Goal: Book appointment/travel/reservation

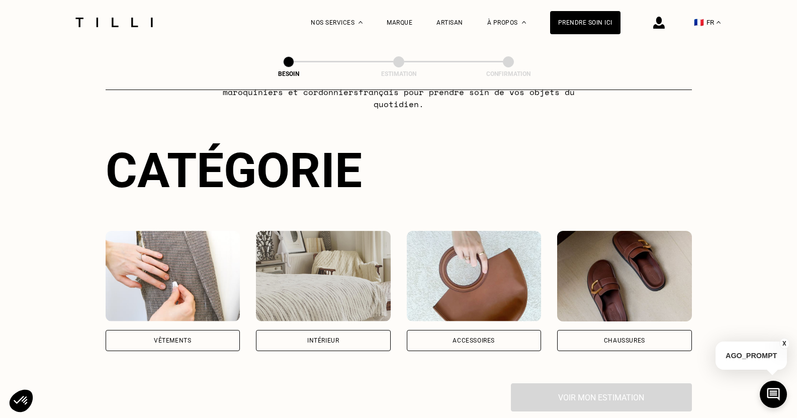
scroll to position [75, 0]
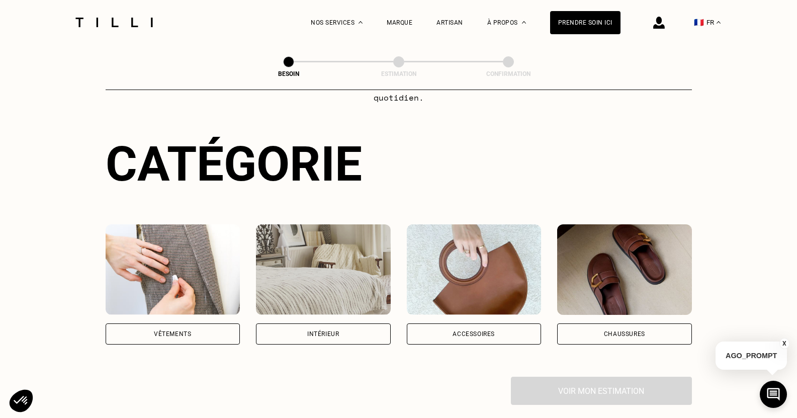
click at [187, 331] on div "Vêtements" at bounding box center [172, 334] width 37 height 6
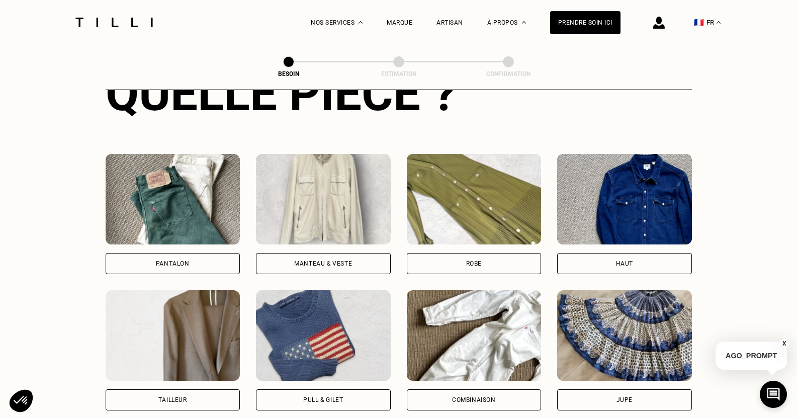
scroll to position [442, 0]
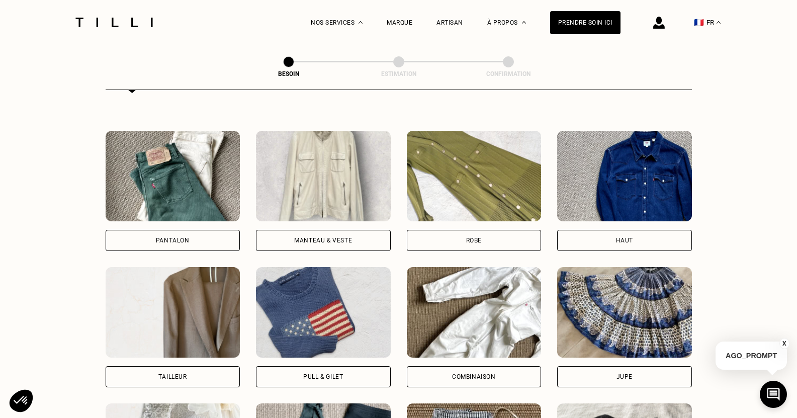
click at [157, 235] on div "Pantalon" at bounding box center [173, 240] width 135 height 21
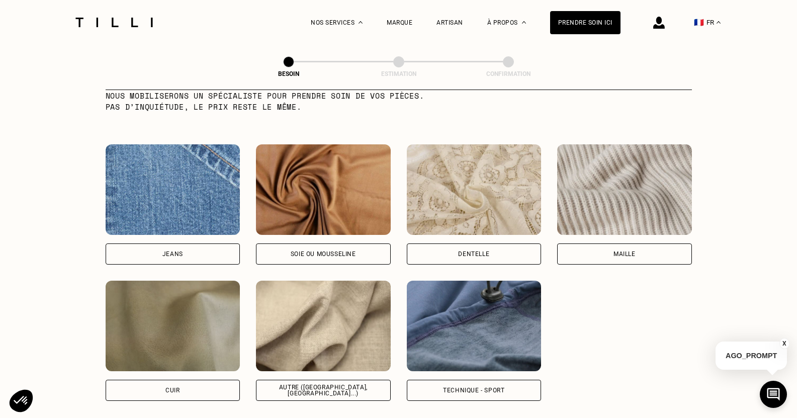
scroll to position [1052, 0]
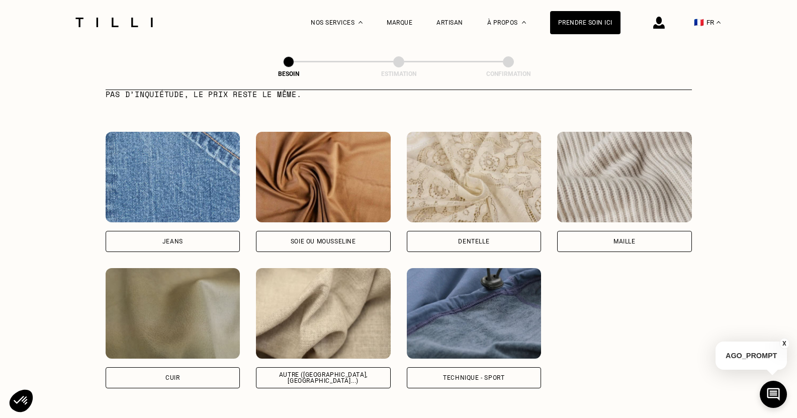
click at [280, 367] on div "Autre ([GEOGRAPHIC_DATA], [GEOGRAPHIC_DATA]...)" at bounding box center [323, 377] width 135 height 21
select select "FR"
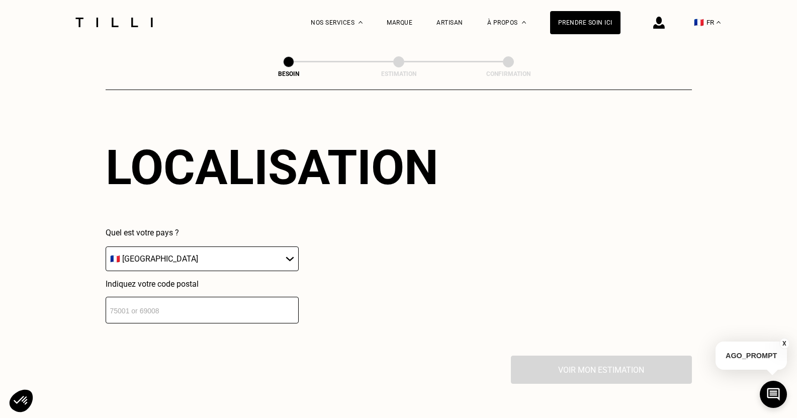
scroll to position [1390, 0]
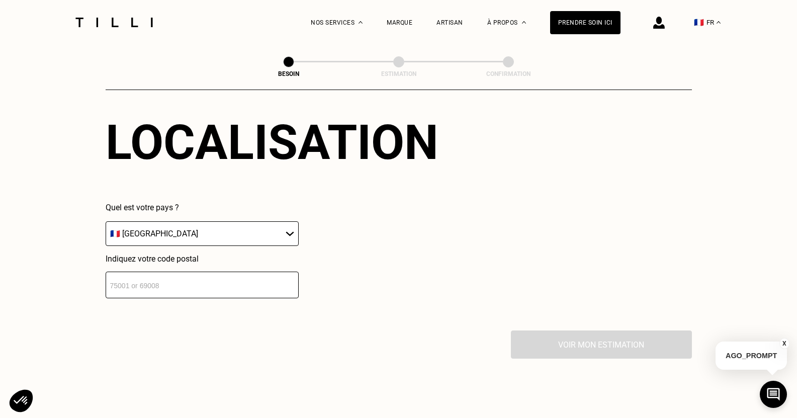
click at [230, 287] on input "number" at bounding box center [202, 285] width 193 height 27
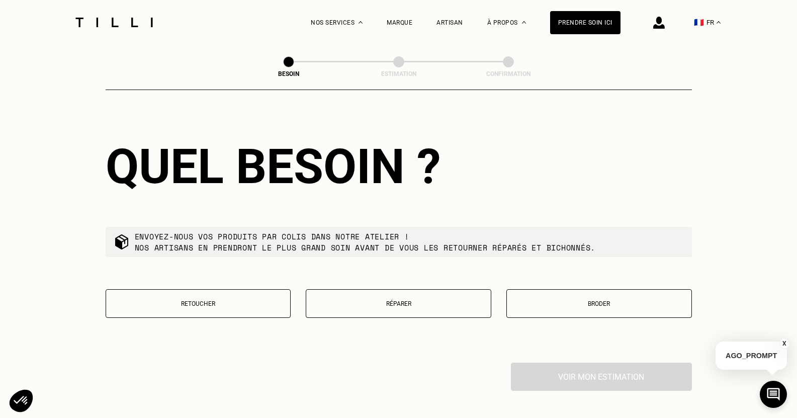
scroll to position [1615, 0]
type input "75081"
click at [224, 300] on p "Retoucher" at bounding box center [198, 303] width 174 height 7
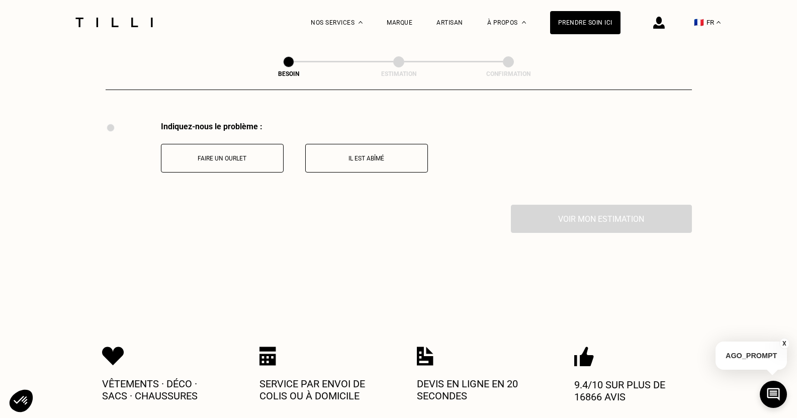
scroll to position [1861, 0]
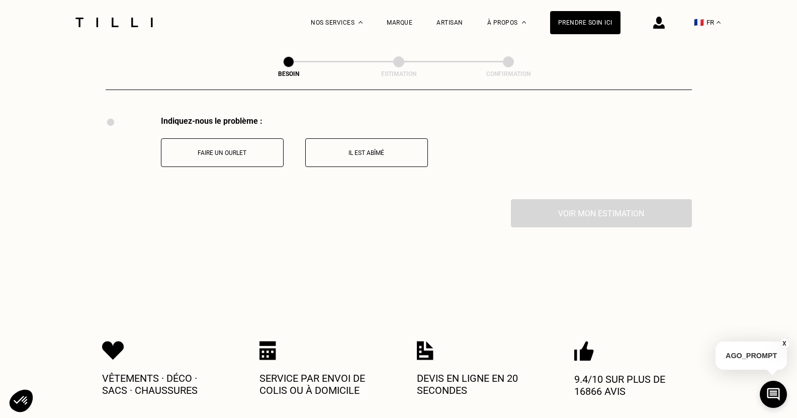
click at [180, 144] on button "Faire un ourlet" at bounding box center [222, 152] width 123 height 29
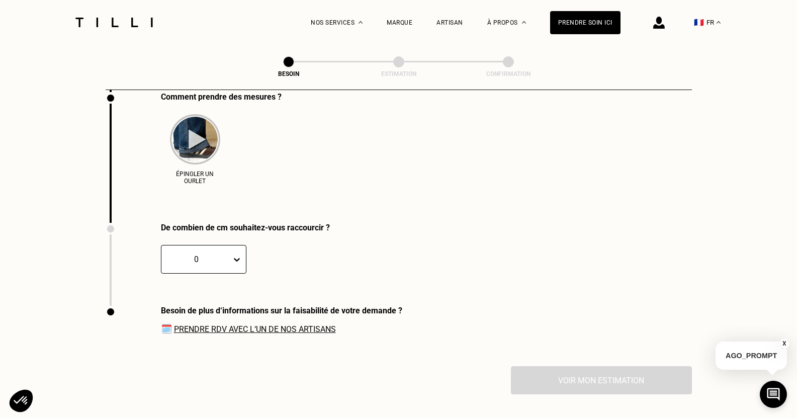
scroll to position [1969, 0]
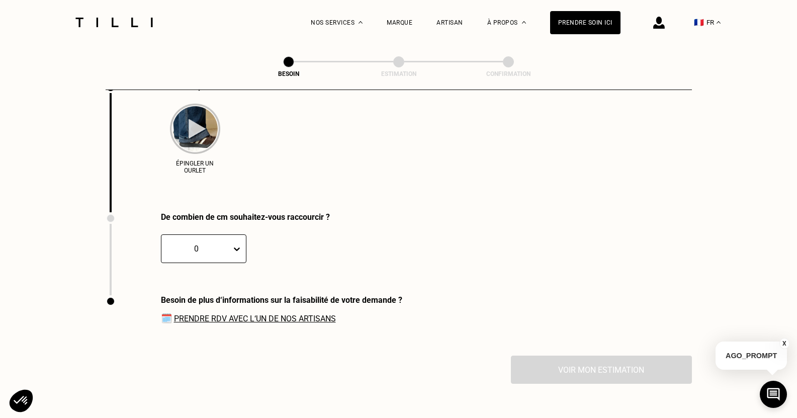
click at [235, 254] on div at bounding box center [238, 249] width 15 height 28
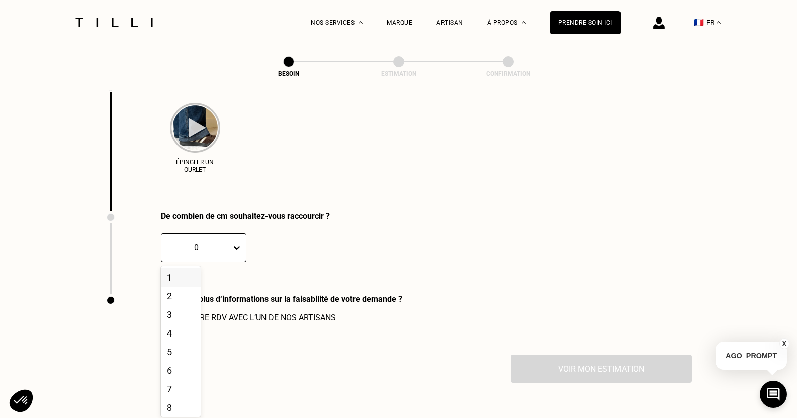
click at [232, 249] on icon at bounding box center [237, 248] width 10 height 10
click at [190, 145] on img at bounding box center [195, 128] width 50 height 50
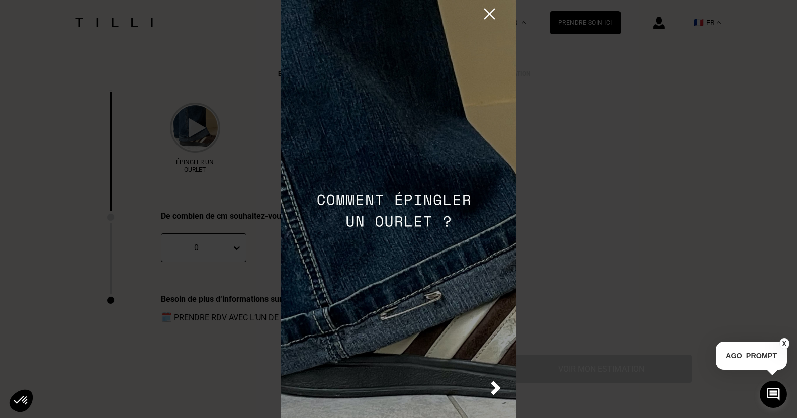
click at [386, 205] on img at bounding box center [398, 209] width 235 height 418
click at [492, 384] on img at bounding box center [496, 388] width 10 height 15
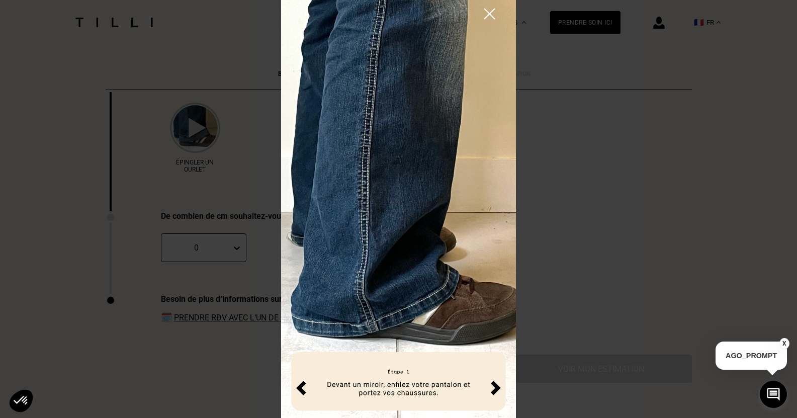
click at [491, 390] on img at bounding box center [496, 388] width 10 height 15
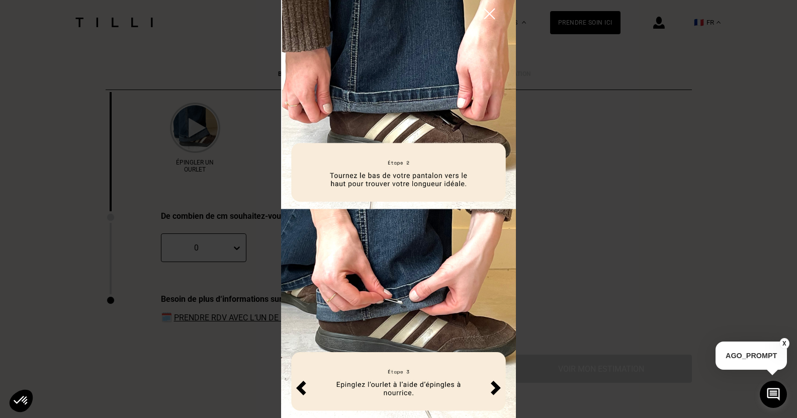
click at [491, 390] on img at bounding box center [496, 388] width 10 height 15
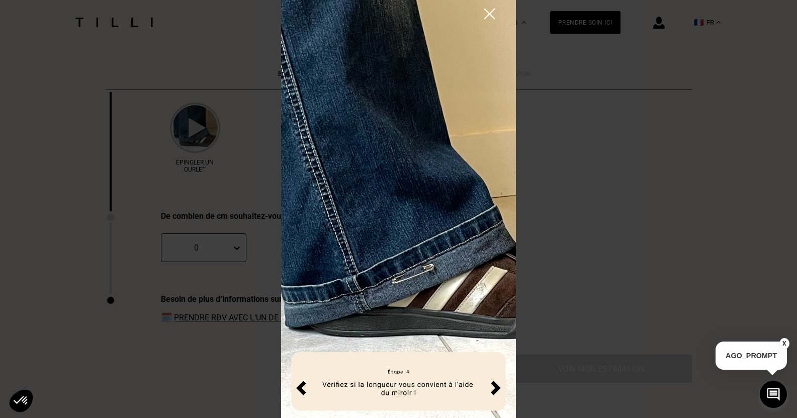
click at [491, 391] on img at bounding box center [496, 388] width 10 height 15
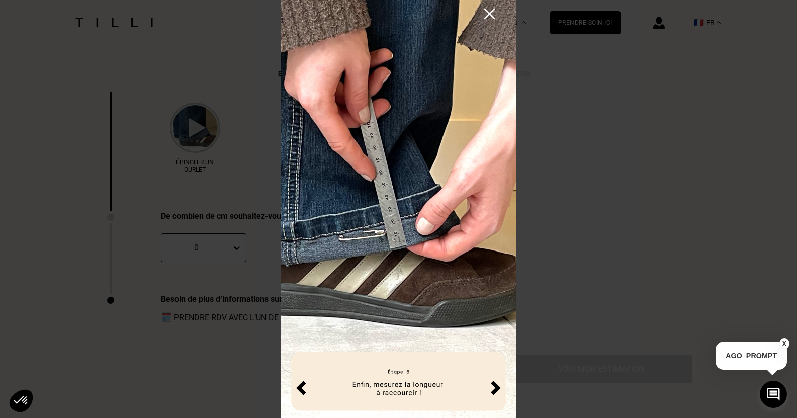
click at [491, 391] on img at bounding box center [496, 388] width 10 height 15
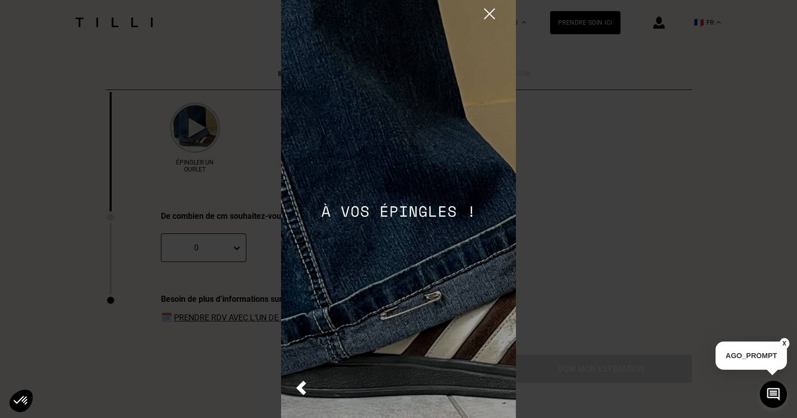
click at [501, 16] on img at bounding box center [398, 209] width 235 height 418
click at [480, 5] on img at bounding box center [398, 209] width 235 height 418
click at [490, 13] on img at bounding box center [490, 14] width 18 height 18
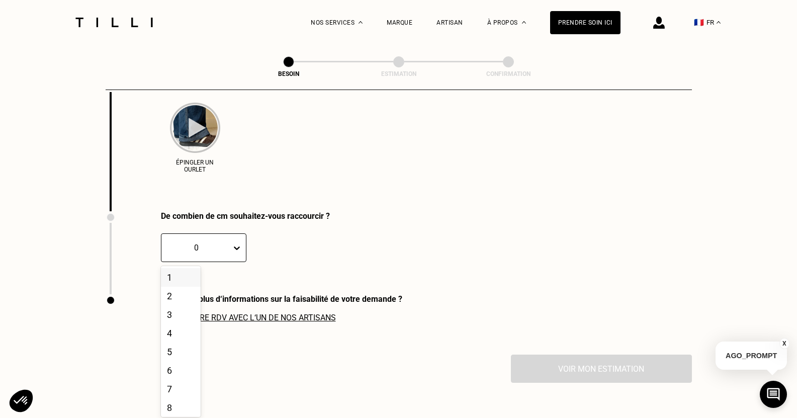
click at [229, 247] on div "0" at bounding box center [196, 248] width 70 height 16
click at [177, 299] on div "2" at bounding box center [181, 296] width 40 height 19
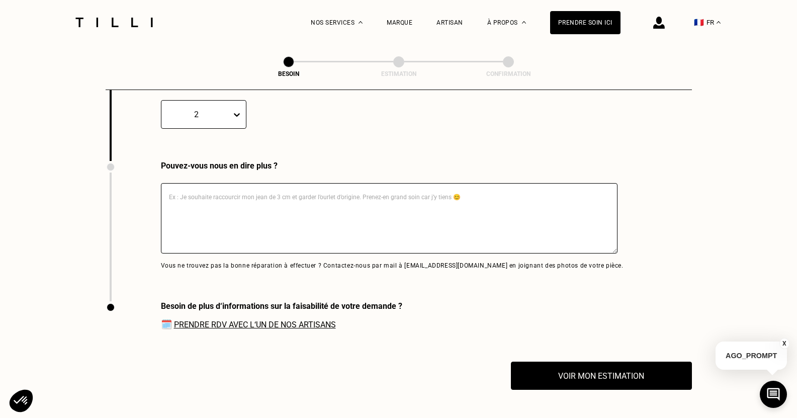
scroll to position [2118, 0]
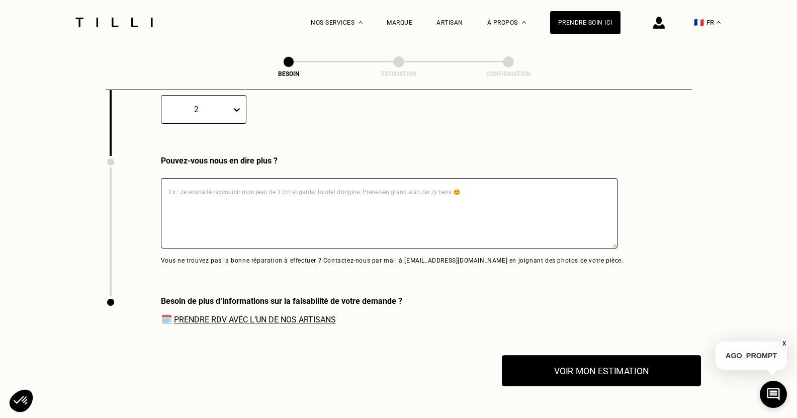
click at [537, 372] on button "Voir mon estimation" at bounding box center [601, 370] width 199 height 31
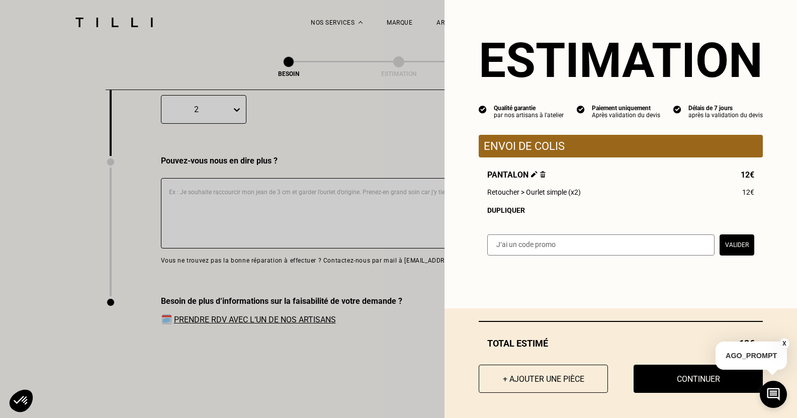
click at [784, 337] on div "X AGO_PROMPT" at bounding box center [751, 353] width 71 height 47
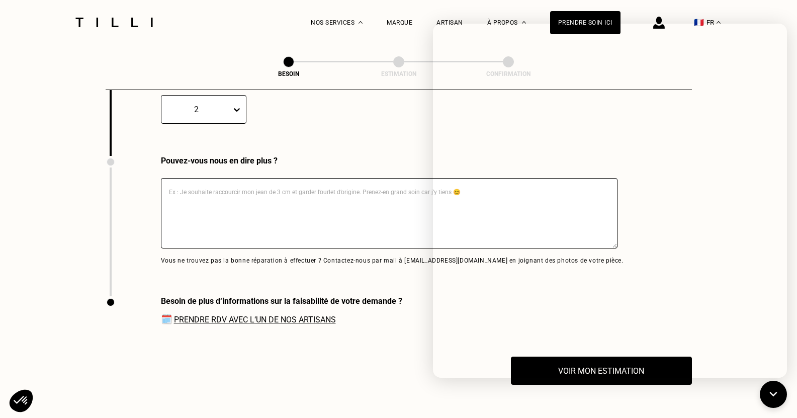
click at [391, 377] on div "Voir mon estimation" at bounding box center [399, 371] width 586 height 28
click at [279, 318] on link "Prendre RDV avec l‘un de nos artisans" at bounding box center [255, 320] width 162 height 10
click at [781, 393] on button at bounding box center [773, 394] width 30 height 30
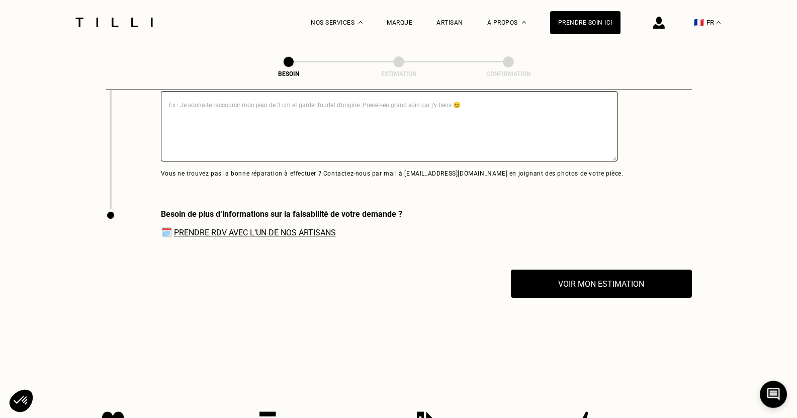
scroll to position [2256, 0]
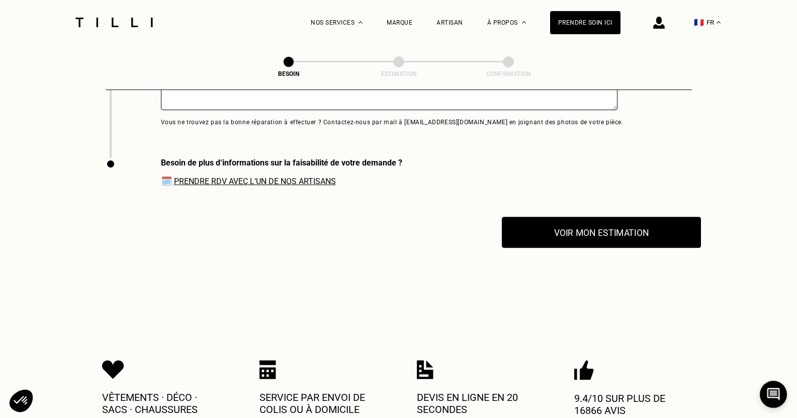
click at [582, 236] on button "Voir mon estimation" at bounding box center [601, 232] width 199 height 31
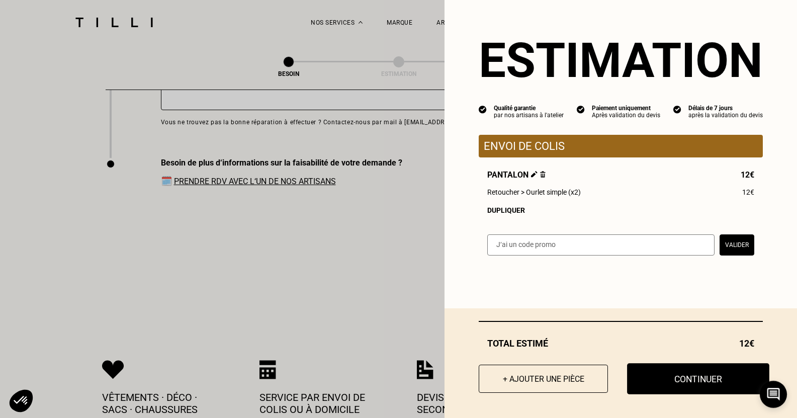
click at [689, 379] on button "Continuer" at bounding box center [698, 378] width 142 height 31
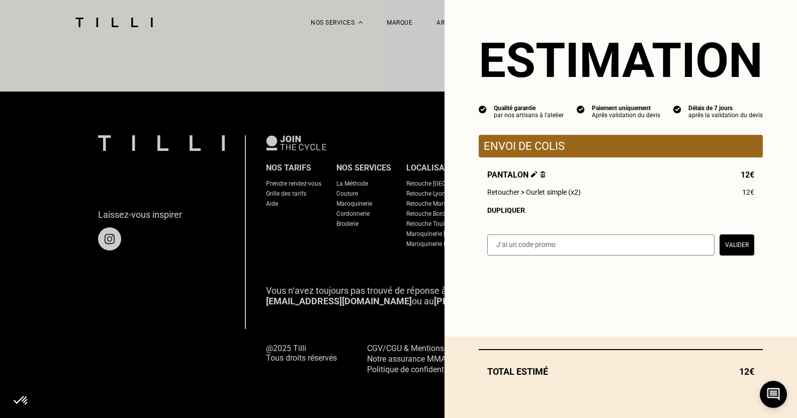
scroll to position [600, 0]
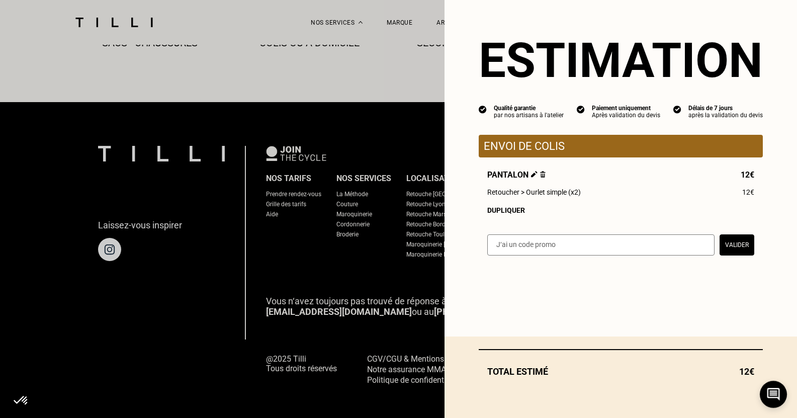
select select "FR"
